Goal: Navigation & Orientation: Go to known website

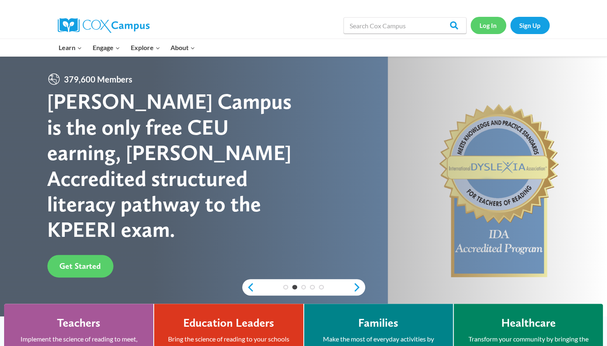
click at [490, 27] on link "Log In" at bounding box center [489, 25] width 36 height 17
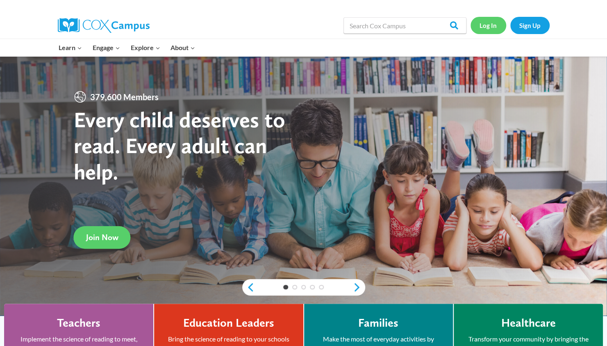
click at [484, 26] on link "Log In" at bounding box center [489, 25] width 36 height 17
